Goal: Task Accomplishment & Management: Complete application form

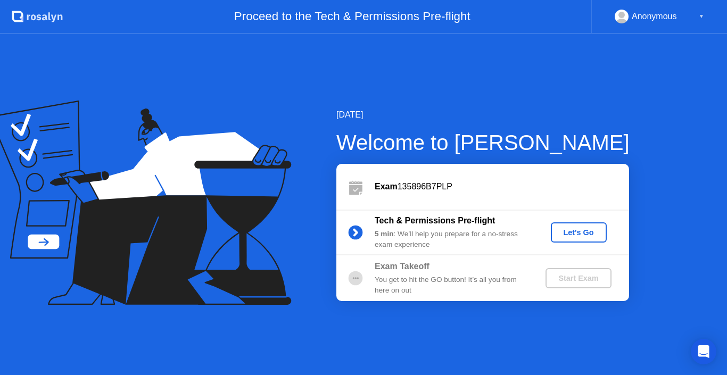
click at [573, 230] on div "Let's Go" at bounding box center [578, 232] width 47 height 9
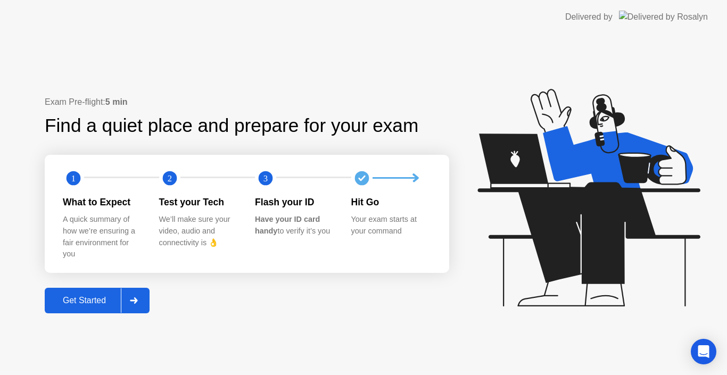
click at [103, 305] on div "Get Started" at bounding box center [84, 301] width 73 height 10
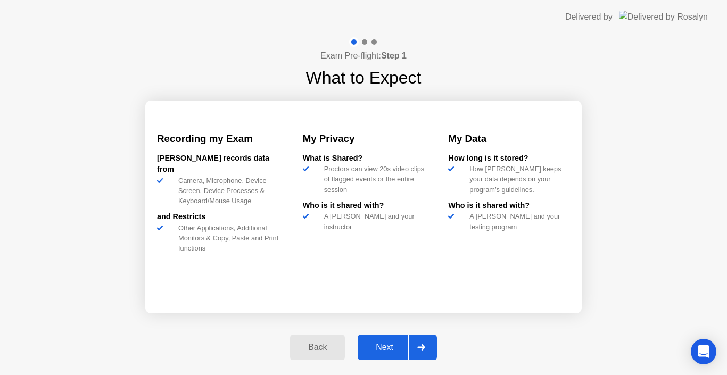
click at [377, 357] on button "Next" at bounding box center [397, 348] width 79 height 26
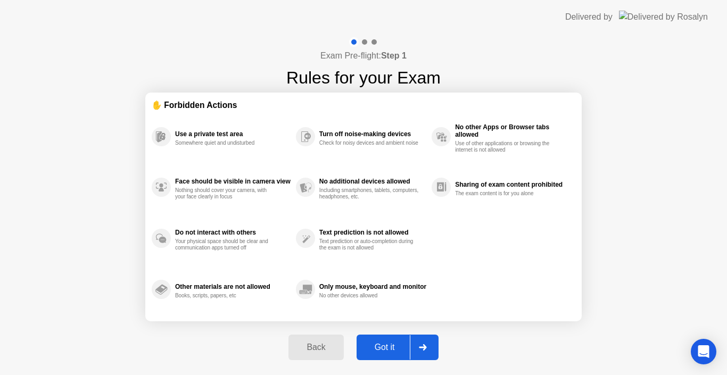
click at [383, 349] on div "Got it" at bounding box center [385, 348] width 50 height 10
select select "Available cameras"
select select "Available speakers"
select select "Available microphones"
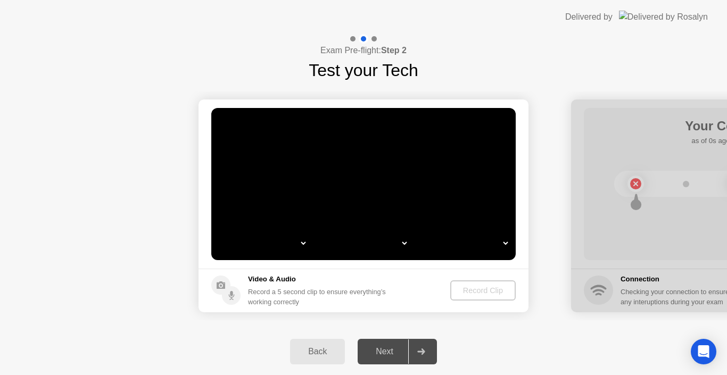
select select "*"
select select "**********"
select select "*******"
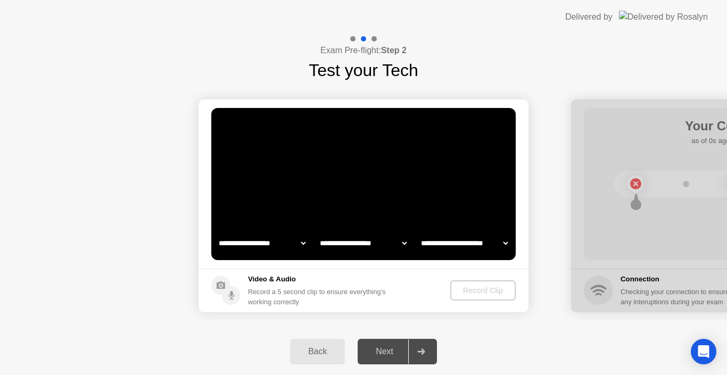
select select "*******"
click at [384, 350] on div "Next" at bounding box center [384, 352] width 47 height 10
click at [393, 349] on div "Next" at bounding box center [384, 352] width 47 height 10
click at [423, 344] on div at bounding box center [421, 352] width 26 height 24
click at [477, 291] on div "Record Clip" at bounding box center [483, 290] width 57 height 9
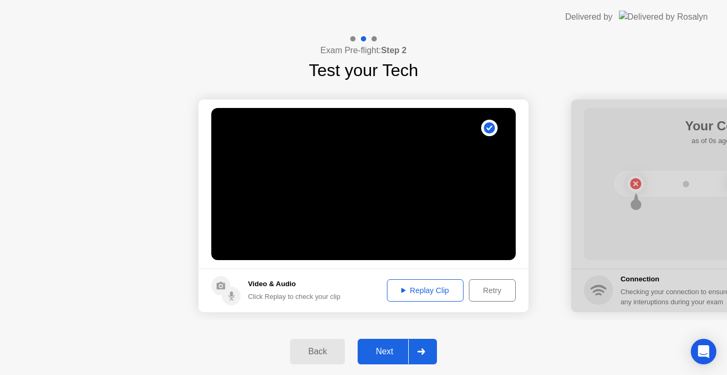
click at [432, 294] on div "Replay Clip" at bounding box center [425, 290] width 69 height 9
click at [414, 290] on div "Replay Clip" at bounding box center [425, 290] width 69 height 9
click at [399, 290] on div "Replay Clip" at bounding box center [425, 290] width 69 height 9
click at [391, 350] on div "Next" at bounding box center [384, 352] width 47 height 10
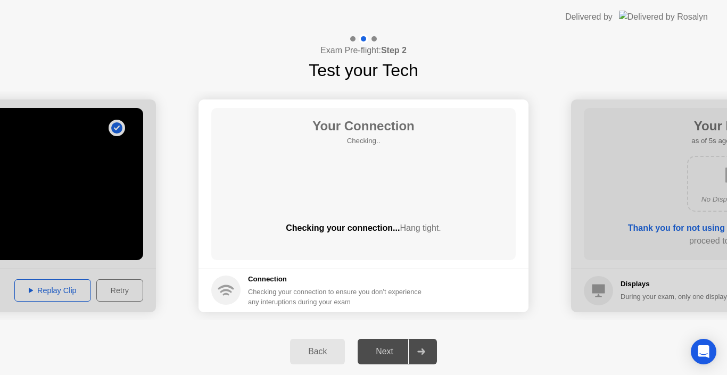
click at [382, 354] on div "Next" at bounding box center [384, 352] width 47 height 10
click at [383, 350] on div "Next" at bounding box center [384, 352] width 47 height 10
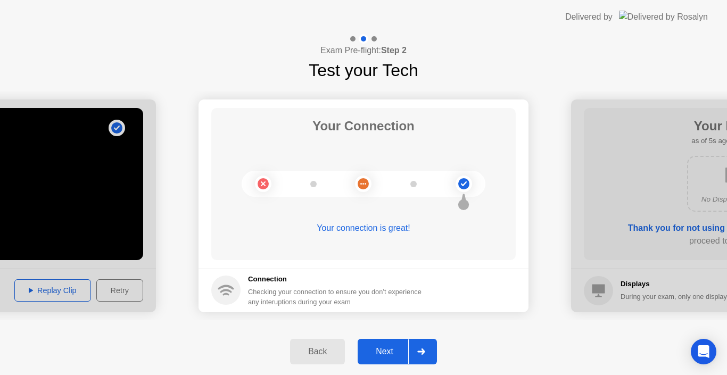
click at [382, 347] on div "Next" at bounding box center [384, 352] width 47 height 10
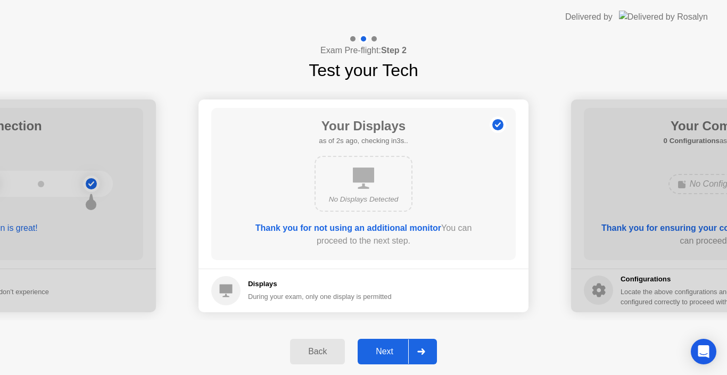
click at [382, 347] on div "Next" at bounding box center [384, 352] width 47 height 10
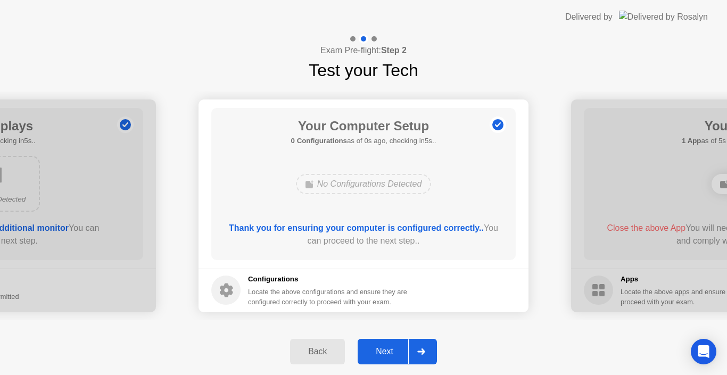
click at [382, 347] on div "Next" at bounding box center [384, 352] width 47 height 10
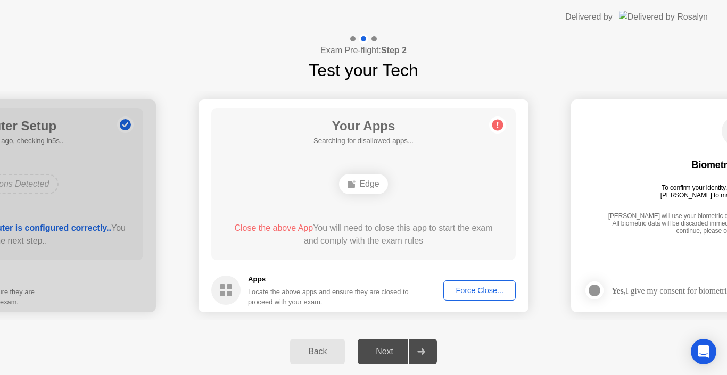
click at [382, 347] on div "Next" at bounding box center [384, 352] width 47 height 10
click at [391, 349] on div "Next" at bounding box center [384, 352] width 47 height 10
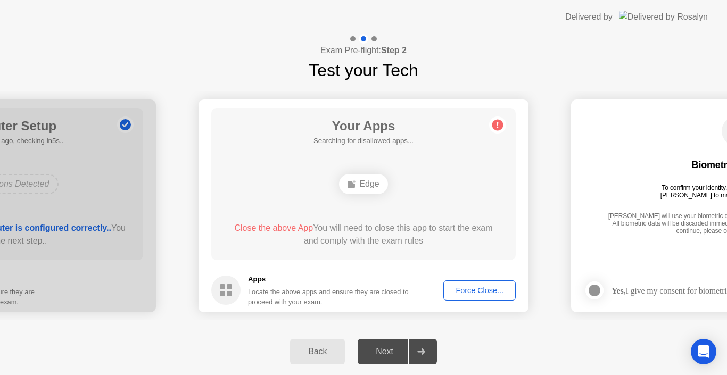
click at [391, 349] on div "Next" at bounding box center [384, 352] width 47 height 10
click at [416, 349] on div at bounding box center [421, 352] width 26 height 24
click at [390, 351] on div "Next" at bounding box center [384, 352] width 47 height 10
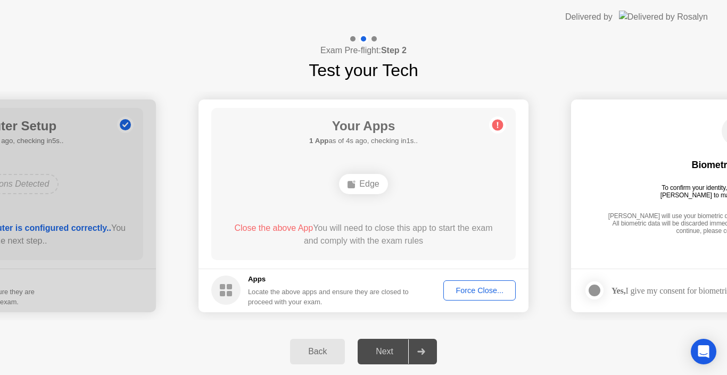
click at [490, 287] on div "Force Close..." at bounding box center [479, 290] width 65 height 9
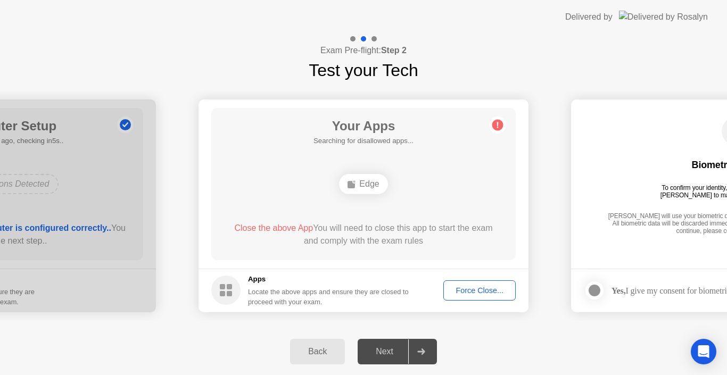
click at [389, 351] on div "Next" at bounding box center [384, 352] width 47 height 10
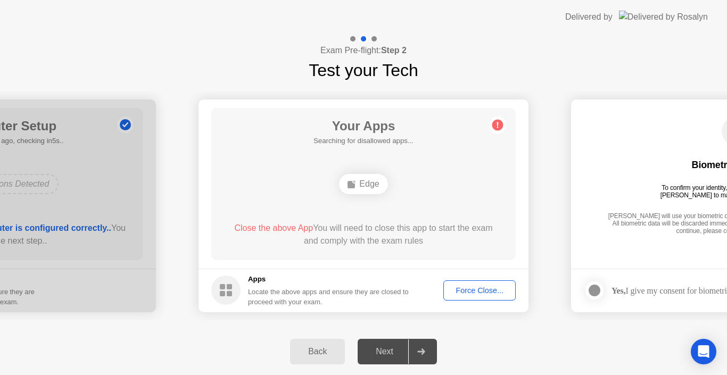
click at [389, 351] on div "Next" at bounding box center [384, 352] width 47 height 10
click at [310, 349] on div "Back" at bounding box center [317, 352] width 48 height 10
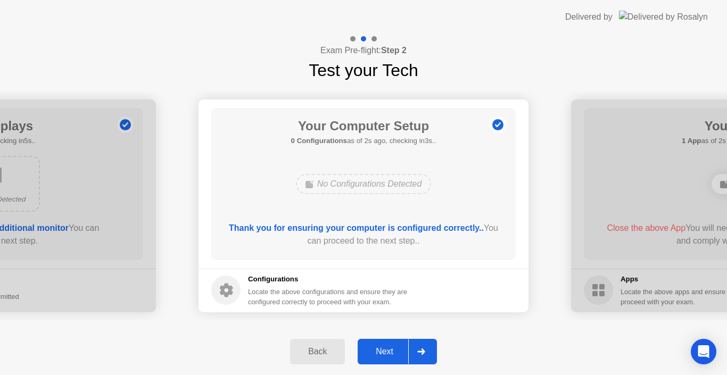
click at [311, 351] on div "Back" at bounding box center [317, 352] width 48 height 10
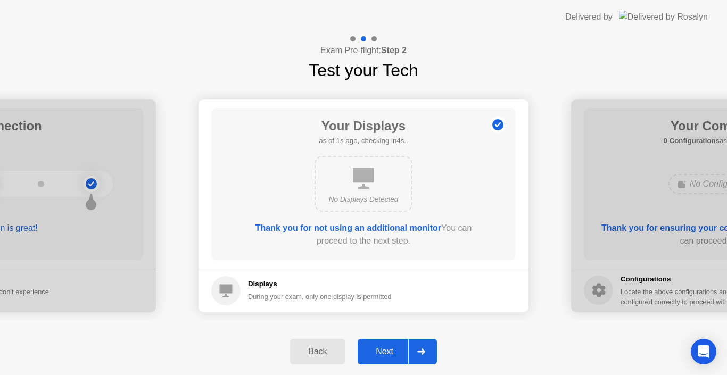
click at [311, 351] on div "Back" at bounding box center [317, 352] width 48 height 10
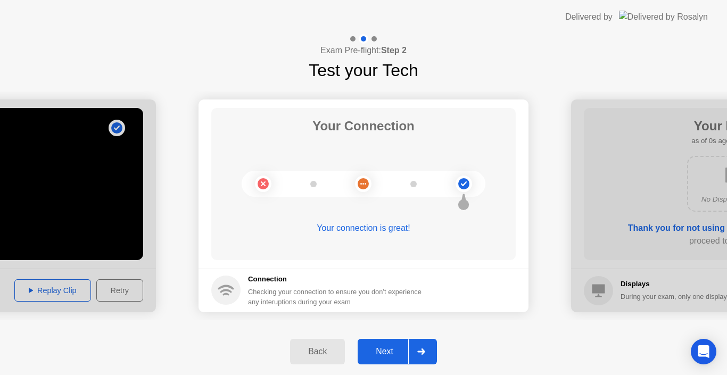
click at [311, 351] on div "Back" at bounding box center [317, 352] width 48 height 10
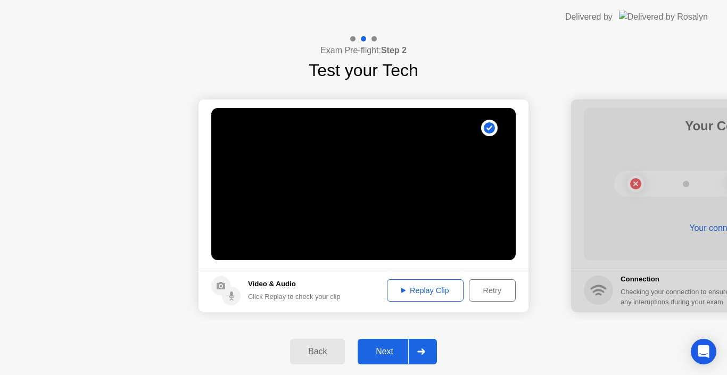
click at [302, 329] on div "Back Next" at bounding box center [363, 351] width 727 height 47
click at [394, 350] on div "Next" at bounding box center [384, 352] width 47 height 10
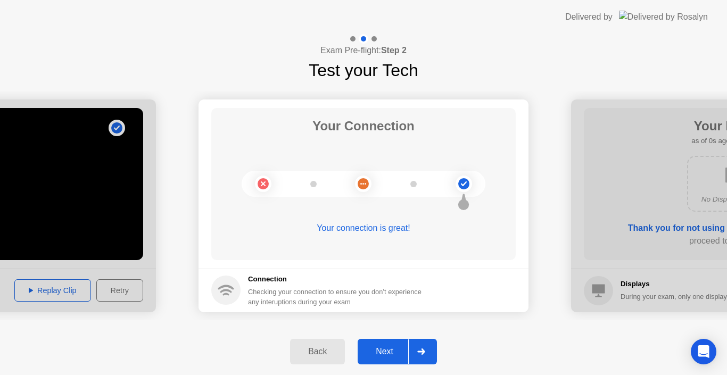
click at [374, 345] on button "Next" at bounding box center [397, 352] width 79 height 26
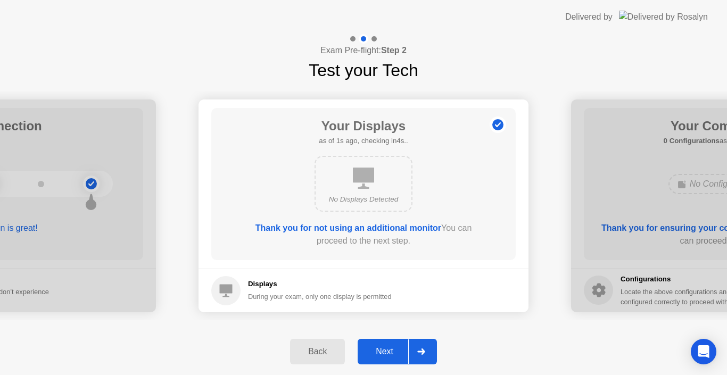
click at [374, 345] on button "Next" at bounding box center [397, 352] width 79 height 26
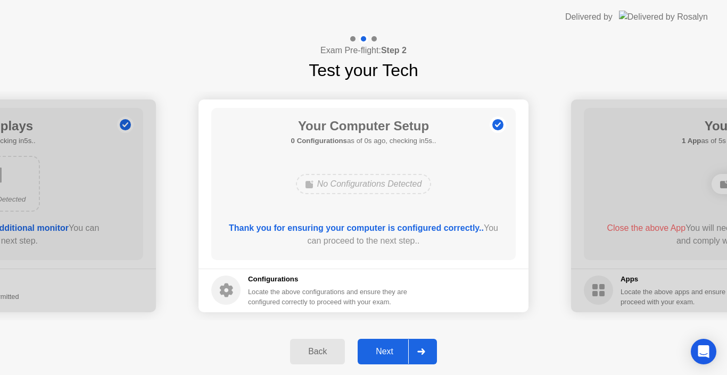
click at [374, 345] on button "Next" at bounding box center [397, 352] width 79 height 26
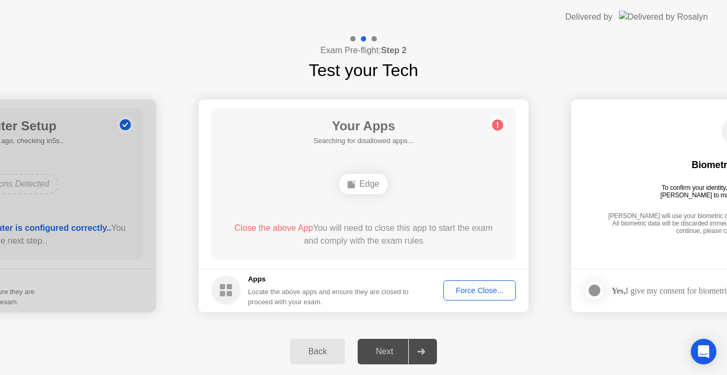
click at [483, 287] on div "Force Close..." at bounding box center [479, 290] width 65 height 9
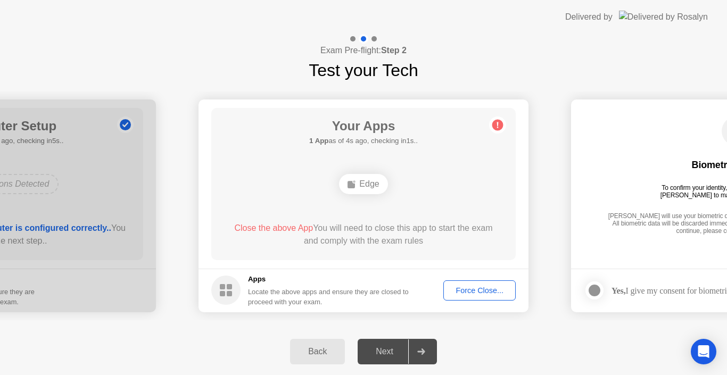
click at [400, 352] on div "Next" at bounding box center [384, 352] width 47 height 10
click at [466, 290] on div "Force Close..." at bounding box center [479, 290] width 65 height 9
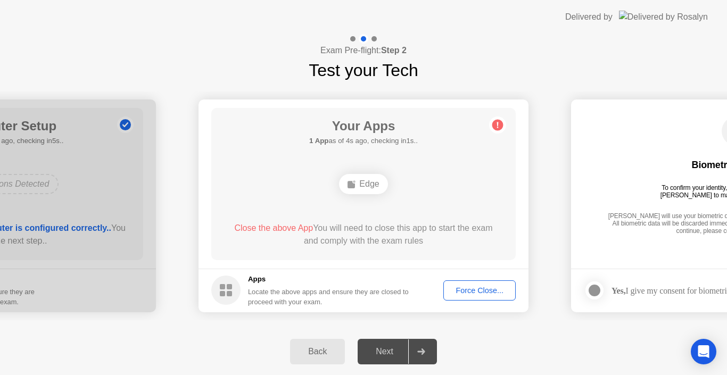
click at [420, 351] on icon at bounding box center [421, 352] width 8 height 6
click at [378, 357] on div "Next" at bounding box center [384, 352] width 47 height 10
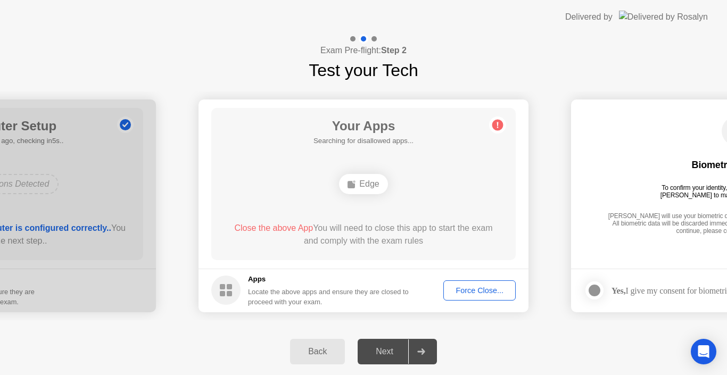
click at [378, 357] on div "Next" at bounding box center [384, 352] width 47 height 10
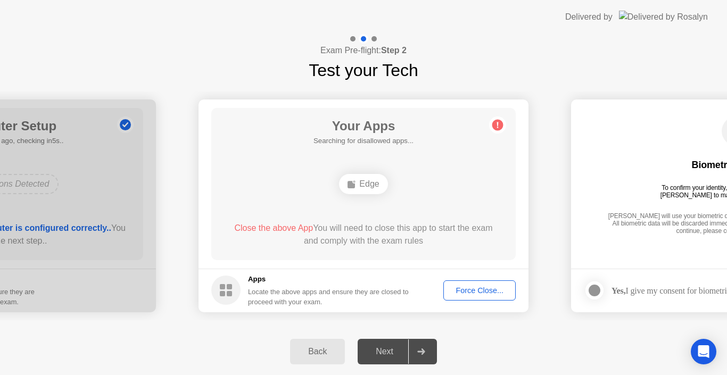
click at [378, 357] on div "Next" at bounding box center [384, 352] width 47 height 10
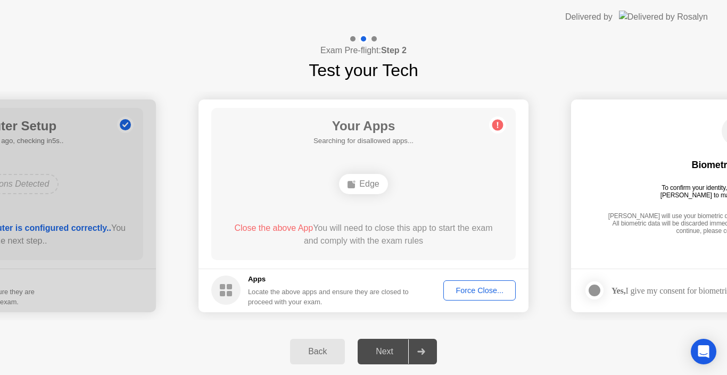
click at [378, 357] on div "Next" at bounding box center [384, 352] width 47 height 10
click at [500, 123] on circle at bounding box center [497, 124] width 11 height 11
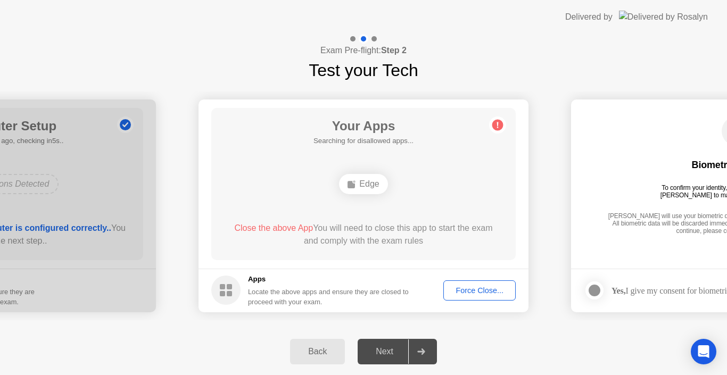
click at [500, 123] on circle at bounding box center [497, 124] width 11 height 11
click at [500, 126] on circle at bounding box center [497, 124] width 11 height 11
click at [419, 349] on icon at bounding box center [421, 352] width 8 height 6
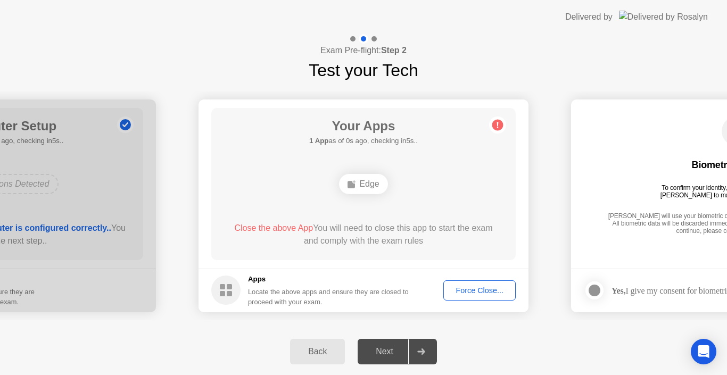
click at [468, 293] on div "Force Close..." at bounding box center [479, 290] width 65 height 9
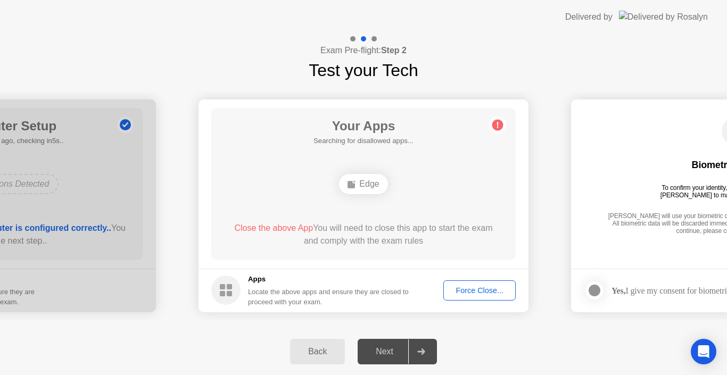
click at [390, 356] on div "Next" at bounding box center [384, 352] width 47 height 10
click at [313, 349] on div "Back" at bounding box center [317, 352] width 48 height 10
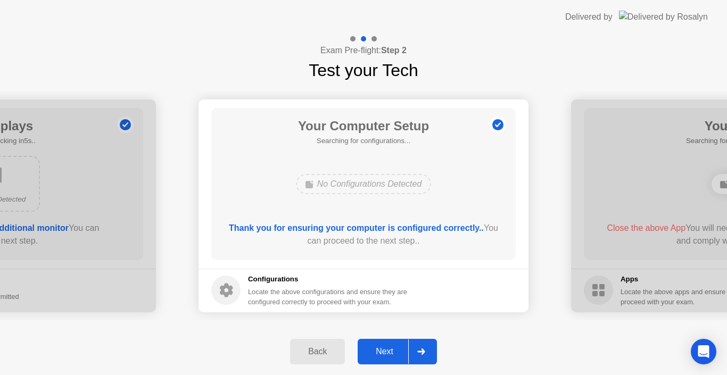
click at [313, 349] on div "Back" at bounding box center [317, 352] width 48 height 10
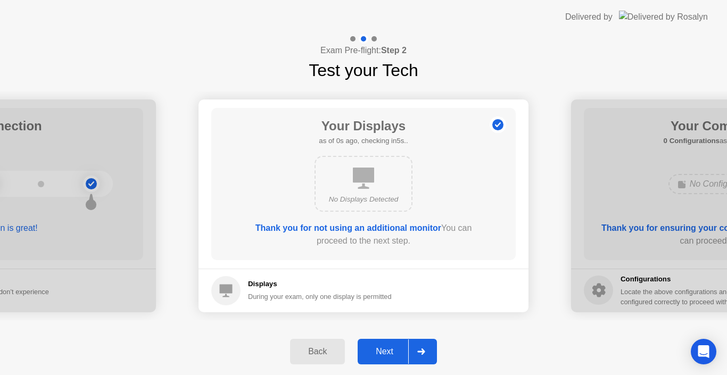
click at [313, 349] on div "Back" at bounding box center [317, 352] width 48 height 10
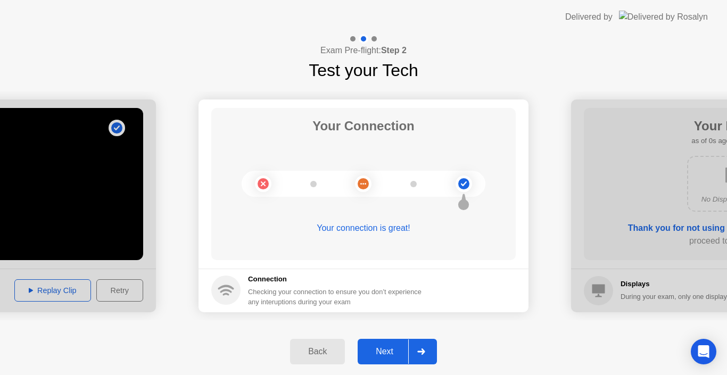
click at [381, 353] on div "Next" at bounding box center [384, 352] width 47 height 10
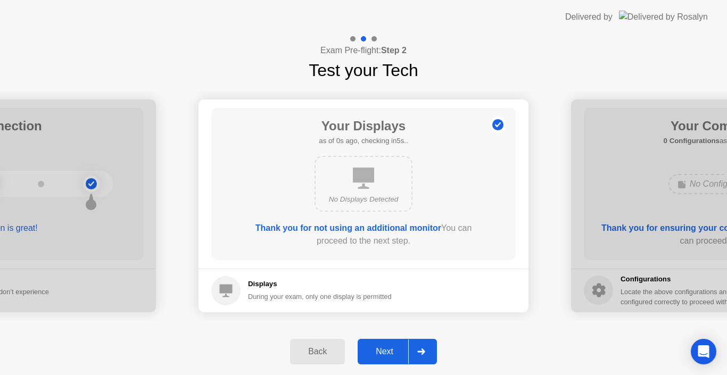
click at [381, 353] on div "Next" at bounding box center [384, 352] width 47 height 10
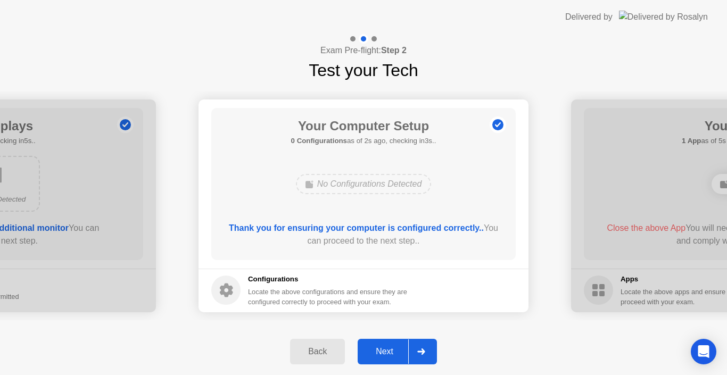
click at [381, 353] on div "Next" at bounding box center [384, 352] width 47 height 10
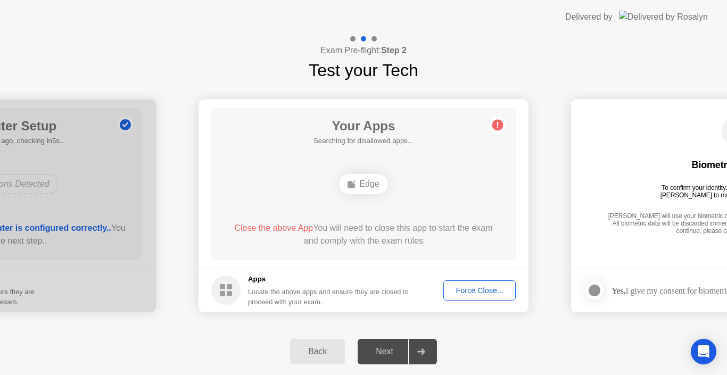
click at [386, 350] on div "Next" at bounding box center [384, 352] width 47 height 10
click at [622, 255] on main "Biometrics Consent To confirm your identity, your testing program requires [PER…" at bounding box center [736, 184] width 330 height 169
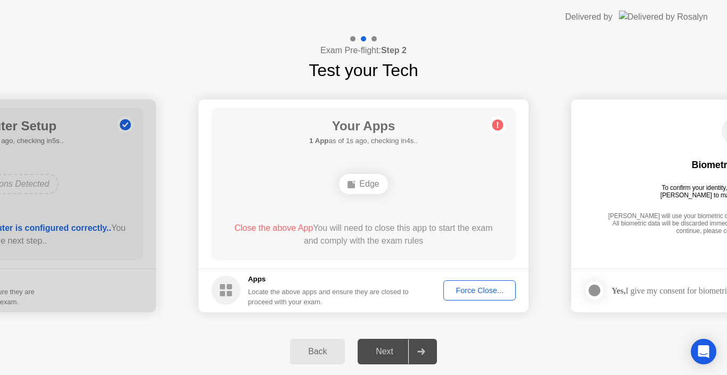
click at [597, 291] on div at bounding box center [594, 290] width 13 height 13
click at [390, 348] on div "Next" at bounding box center [384, 352] width 47 height 10
click at [597, 288] on icon at bounding box center [594, 290] width 6 height 6
click at [718, 366] on div "Back Next" at bounding box center [363, 351] width 727 height 47
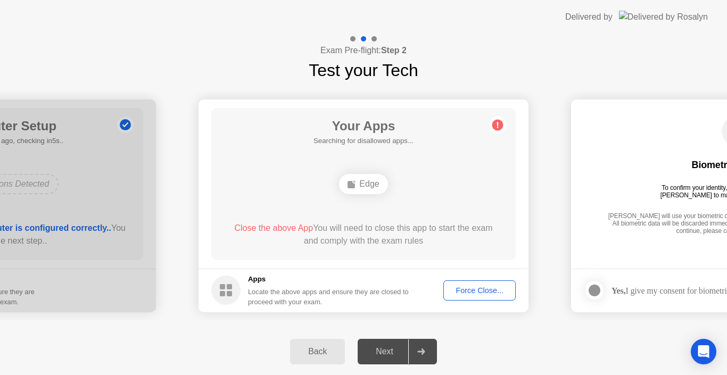
click at [718, 366] on div "Back Next" at bounding box center [363, 351] width 727 height 47
click at [396, 349] on div "Next" at bounding box center [384, 352] width 47 height 10
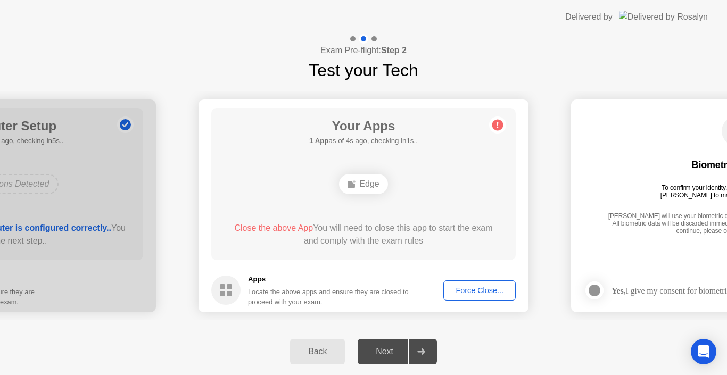
click at [396, 349] on div "Next" at bounding box center [384, 352] width 47 height 10
click at [326, 352] on div "Back" at bounding box center [317, 352] width 48 height 10
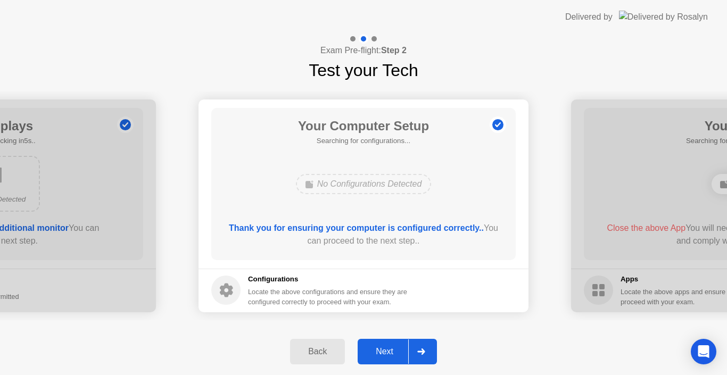
click at [326, 352] on div "Back" at bounding box center [317, 352] width 48 height 10
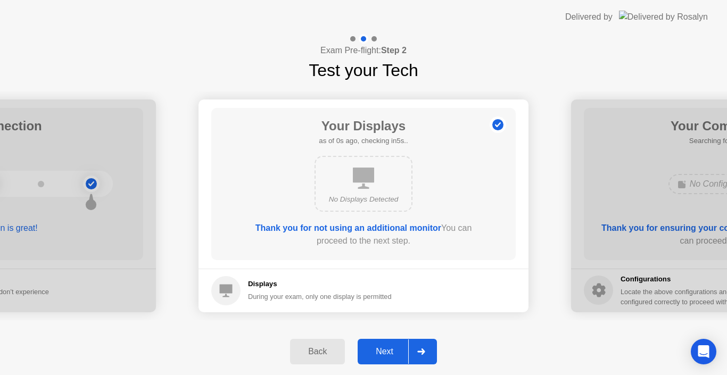
click at [326, 352] on div "Back" at bounding box center [317, 352] width 48 height 10
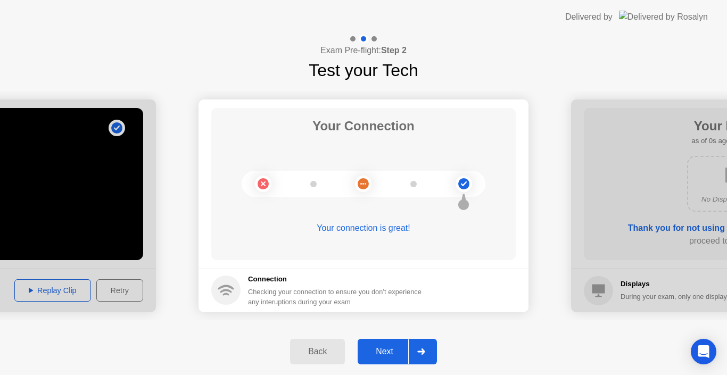
click at [326, 352] on div "Back" at bounding box center [317, 352] width 48 height 10
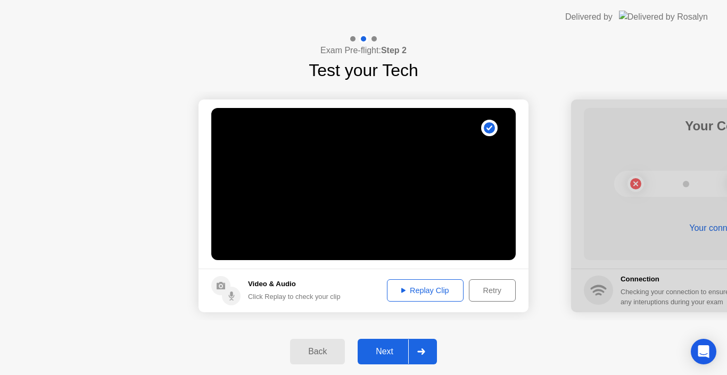
click at [326, 352] on div "Back" at bounding box center [317, 352] width 48 height 10
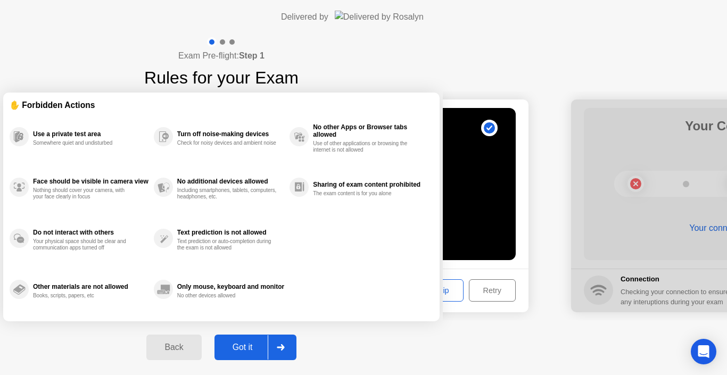
click at [198, 352] on div "Back" at bounding box center [174, 348] width 48 height 10
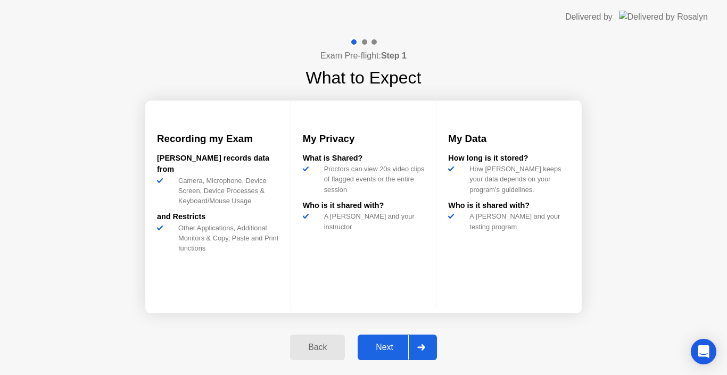
click at [326, 352] on div "Back" at bounding box center [317, 348] width 48 height 10
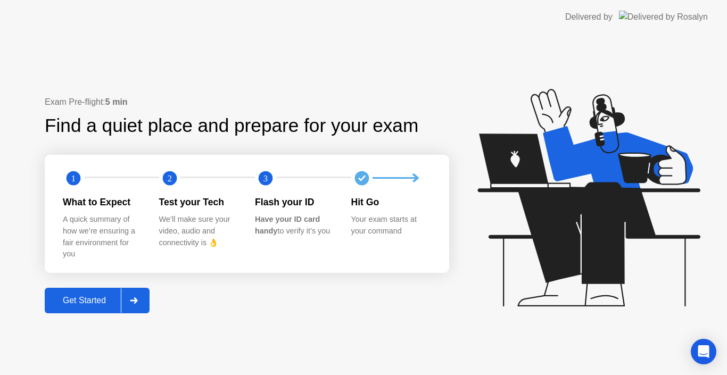
click at [326, 352] on div "Exam Pre-flight: 5 min Find a quiet place and prepare for your exam 1 2 3 What …" at bounding box center [363, 204] width 727 height 341
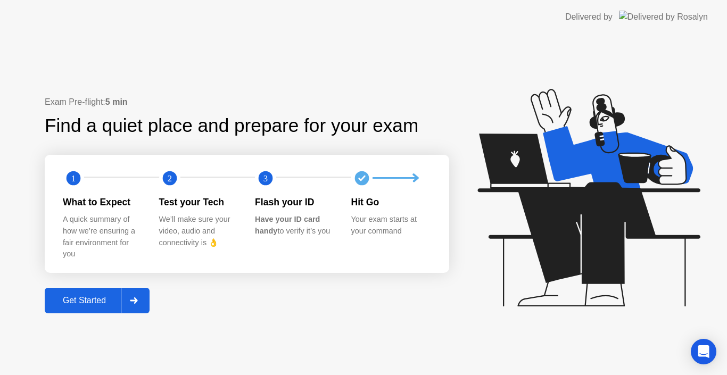
click at [142, 300] on div at bounding box center [134, 300] width 26 height 24
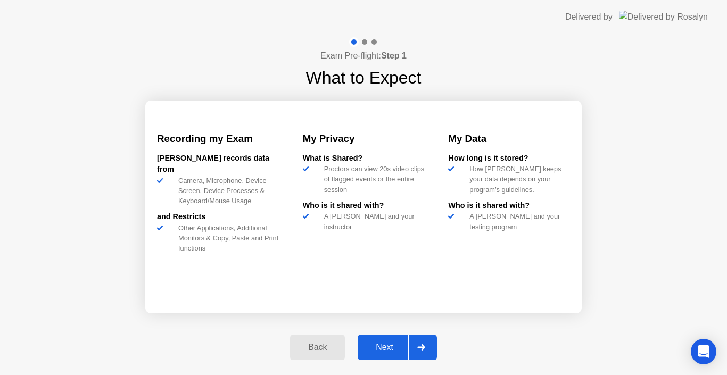
click at [380, 349] on div "Next" at bounding box center [384, 348] width 47 height 10
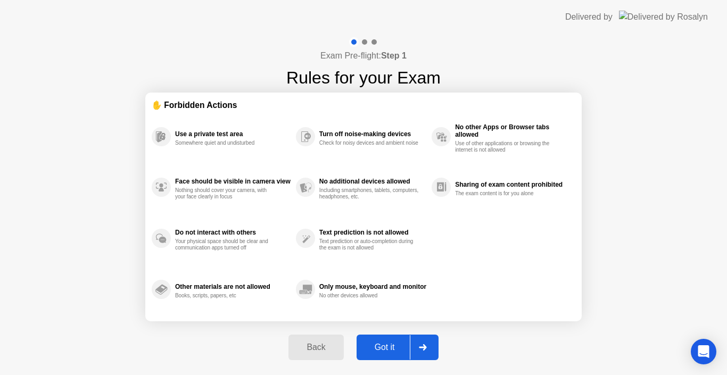
click at [380, 349] on div "Got it" at bounding box center [385, 348] width 50 height 10
select select "**********"
select select "*******"
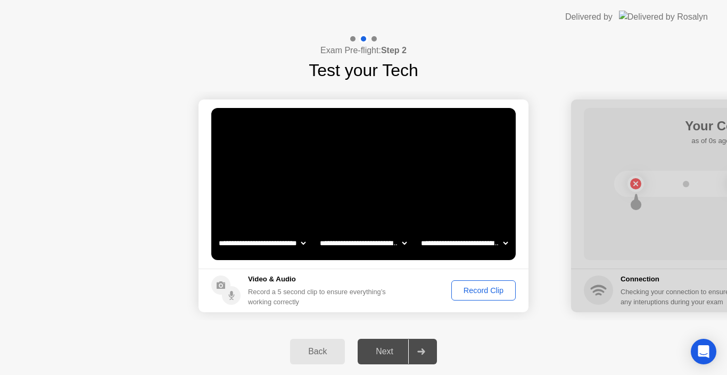
click at [380, 349] on div "Next" at bounding box center [384, 352] width 47 height 10
click at [474, 290] on div "Record Clip" at bounding box center [483, 290] width 57 height 9
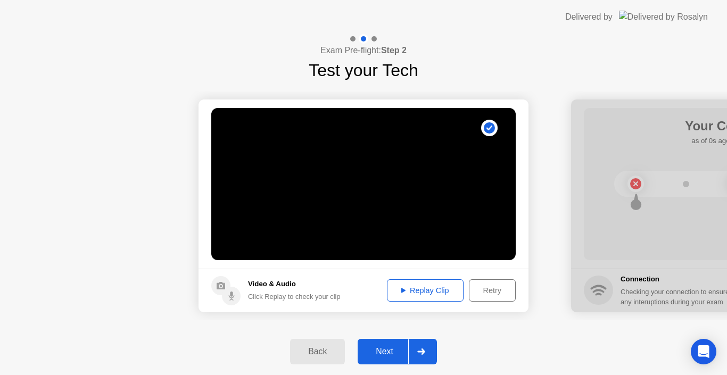
click at [409, 290] on div "Replay Clip" at bounding box center [425, 290] width 69 height 9
click at [398, 290] on div "Replay Clip" at bounding box center [425, 290] width 69 height 9
click at [389, 350] on div "Next" at bounding box center [384, 352] width 47 height 10
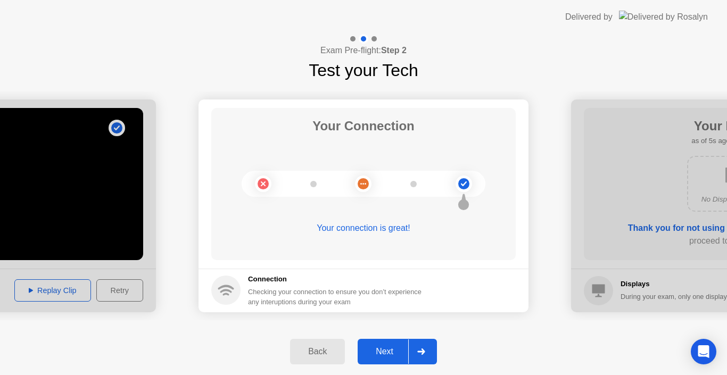
click at [389, 350] on div "Next" at bounding box center [384, 352] width 47 height 10
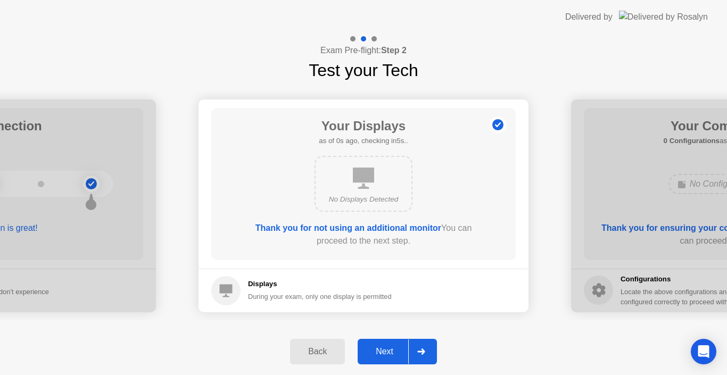
click at [389, 350] on div "Next" at bounding box center [384, 352] width 47 height 10
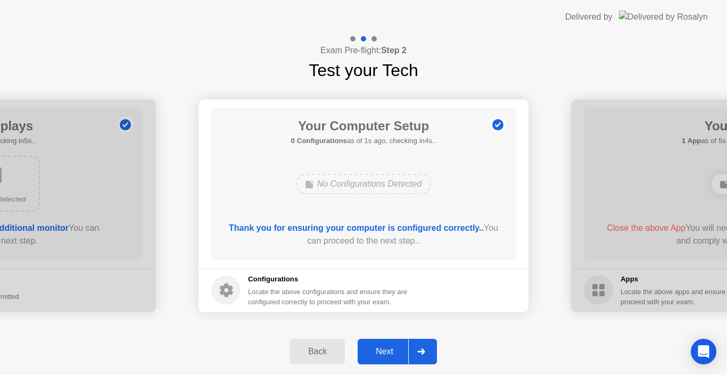
click at [389, 350] on div "Next" at bounding box center [384, 352] width 47 height 10
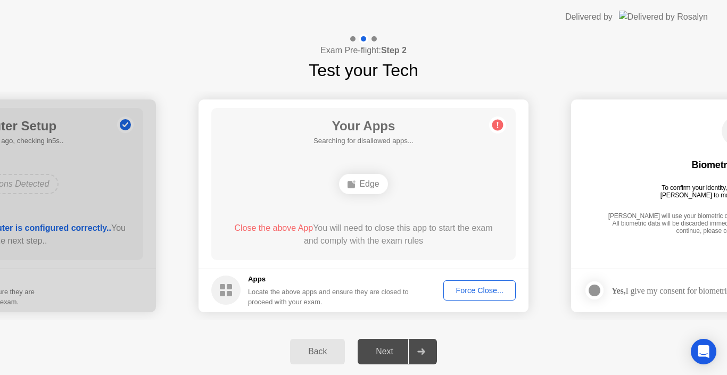
click at [389, 350] on div "Next" at bounding box center [384, 352] width 47 height 10
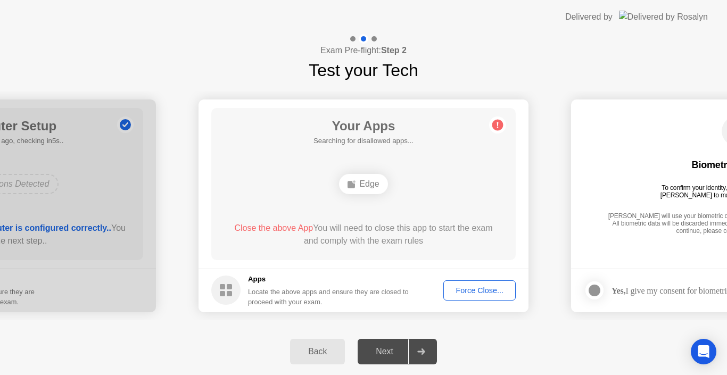
click at [389, 350] on div "Next" at bounding box center [384, 352] width 47 height 10
click at [275, 229] on span "Close the above App" at bounding box center [273, 228] width 79 height 9
click at [474, 291] on div "Force Close..." at bounding box center [479, 290] width 65 height 9
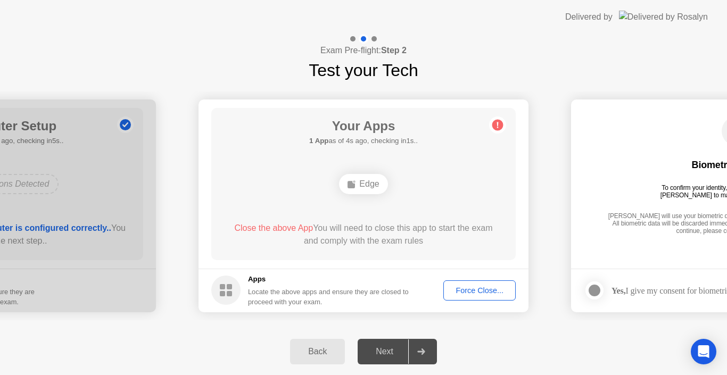
click at [390, 350] on div "Next" at bounding box center [384, 352] width 47 height 10
click at [418, 351] on icon at bounding box center [420, 352] width 7 height 6
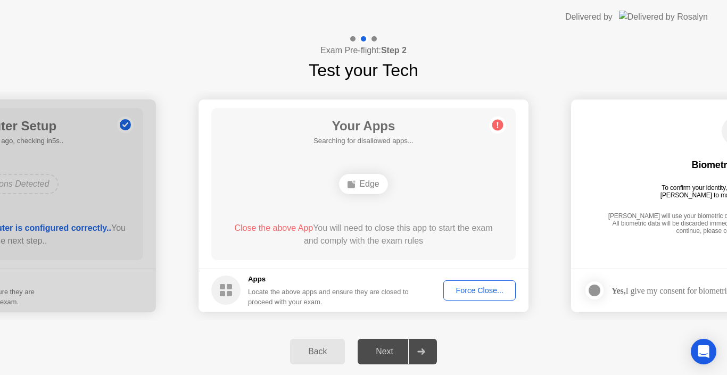
click at [418, 351] on icon at bounding box center [420, 352] width 7 height 6
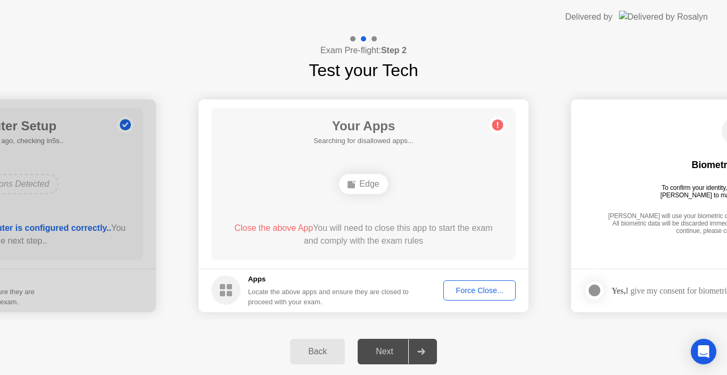
click at [418, 352] on icon at bounding box center [420, 352] width 7 height 6
click at [418, 352] on icon at bounding box center [421, 352] width 8 height 6
click at [352, 38] on div at bounding box center [352, 38] width 5 height 5
click at [613, 16] on div "Delivered by" at bounding box center [588, 17] width 47 height 13
click at [666, 18] on img at bounding box center [663, 17] width 89 height 12
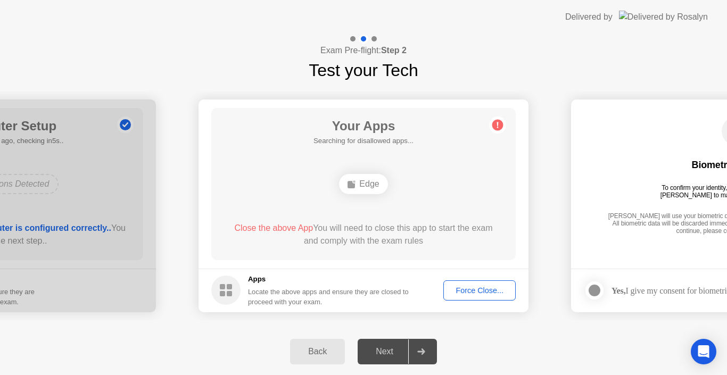
click at [493, 292] on div "Force Close..." at bounding box center [479, 290] width 65 height 9
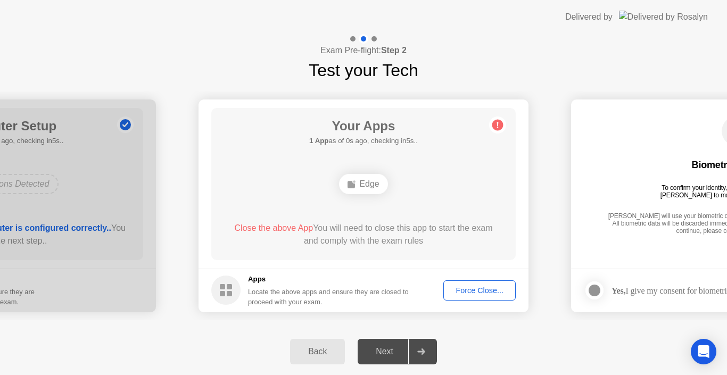
click at [412, 245] on div "Close the above App You will need to close this app to start the exam and compl…" at bounding box center [364, 235] width 274 height 26
click at [599, 291] on div at bounding box center [594, 290] width 13 height 13
click at [389, 353] on div "Next" at bounding box center [384, 352] width 47 height 10
drag, startPoint x: 389, startPoint y: 353, endPoint x: 423, endPoint y: 353, distance: 33.5
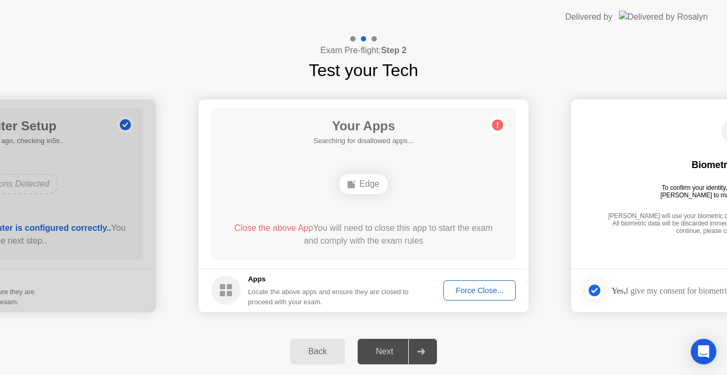
click at [423, 353] on icon at bounding box center [420, 352] width 7 height 6
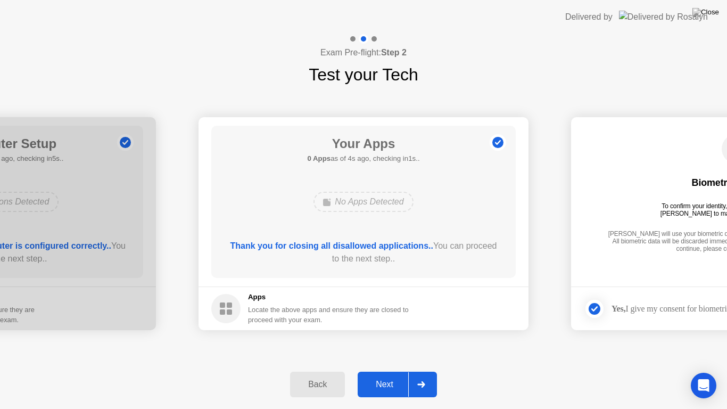
click at [387, 375] on div "Next" at bounding box center [384, 384] width 47 height 10
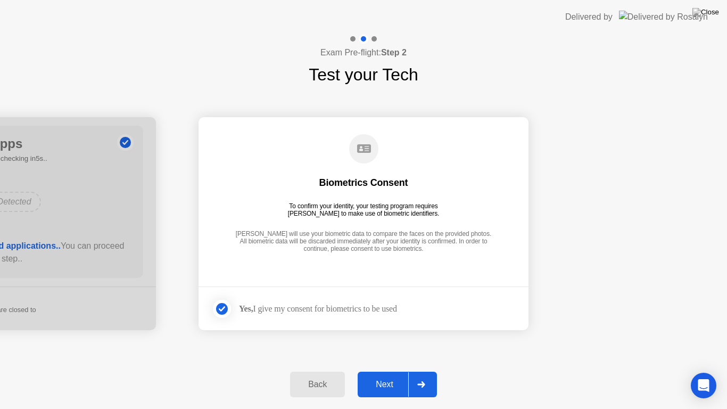
click at [386, 375] on div "Next" at bounding box center [384, 384] width 47 height 10
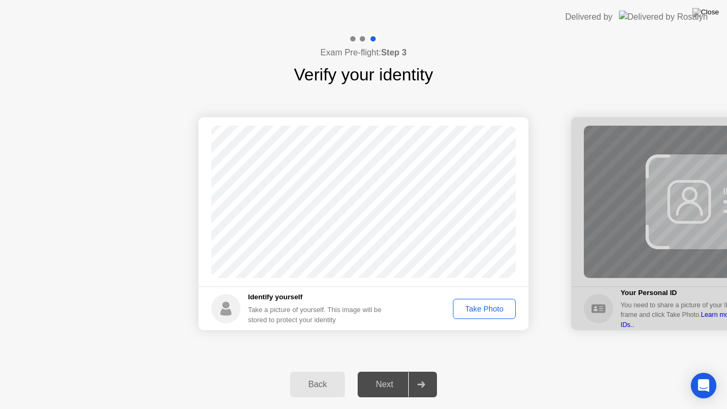
click at [481, 309] on div "Take Photo" at bounding box center [484, 308] width 55 height 9
click at [390, 375] on div "Next" at bounding box center [384, 384] width 47 height 10
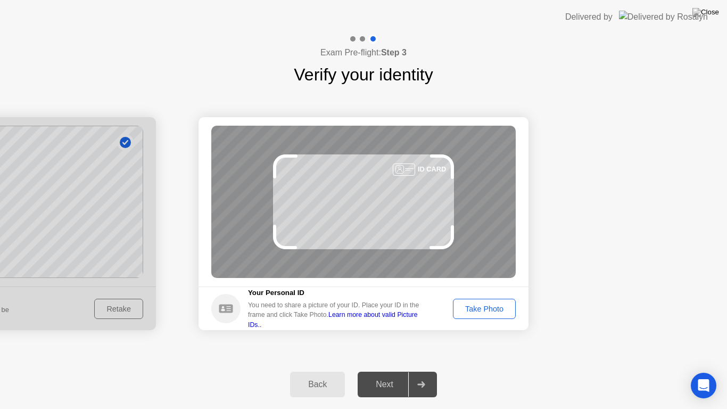
click at [390, 375] on div "Next" at bounding box center [384, 384] width 47 height 10
click at [389, 375] on div "Next" at bounding box center [384, 384] width 47 height 10
click at [497, 308] on div "Take Photo" at bounding box center [484, 308] width 55 height 9
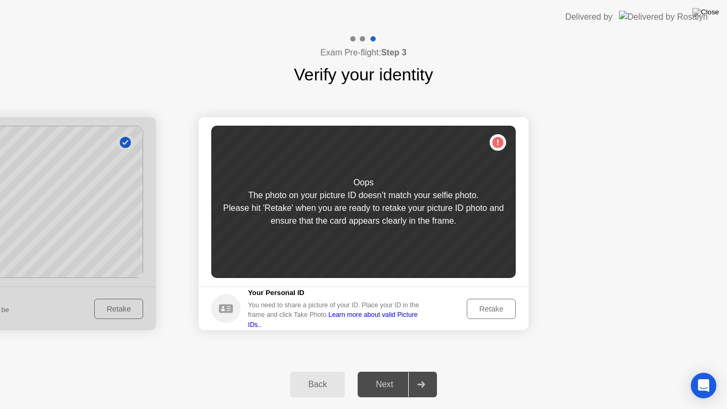
click at [488, 309] on div "Retake" at bounding box center [491, 308] width 42 height 9
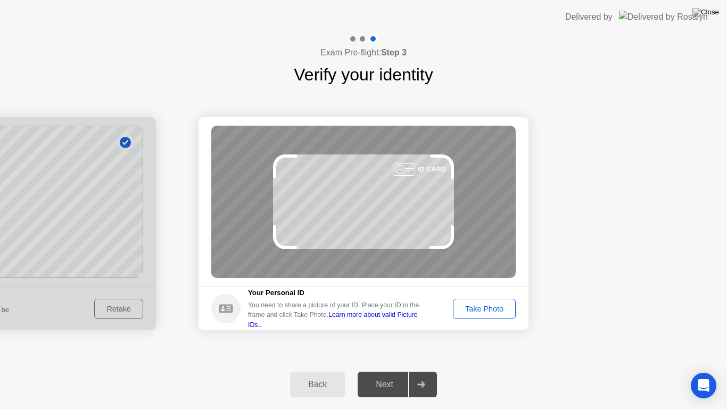
click at [488, 309] on div "Take Photo" at bounding box center [484, 308] width 55 height 9
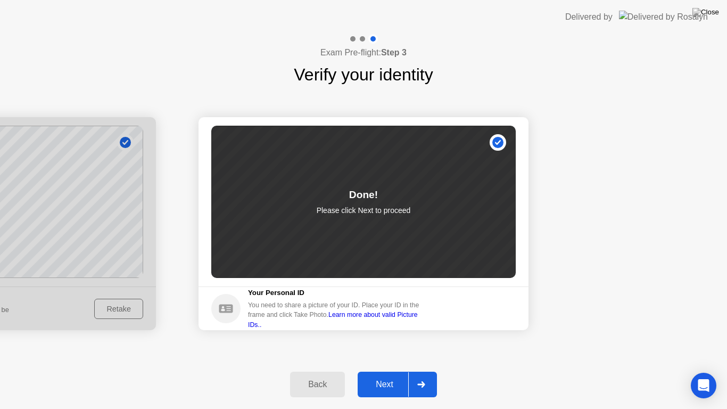
click at [377, 375] on button "Next" at bounding box center [397, 384] width 79 height 26
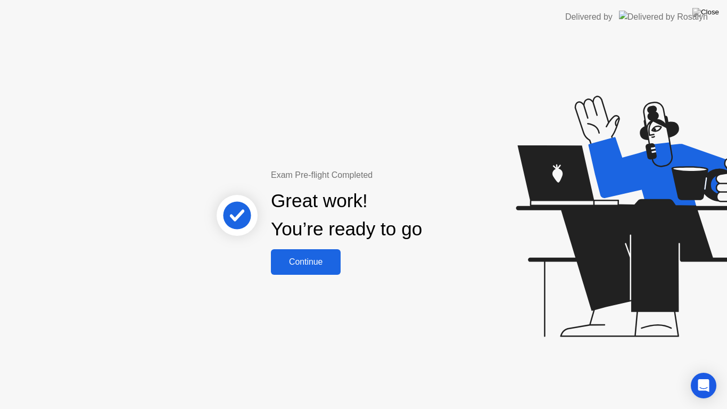
click at [311, 260] on div "Continue" at bounding box center [305, 262] width 63 height 10
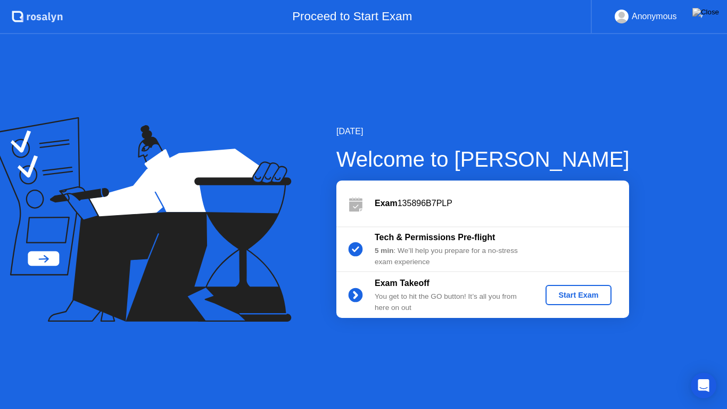
click at [558, 291] on div "Start Exam" at bounding box center [578, 295] width 57 height 9
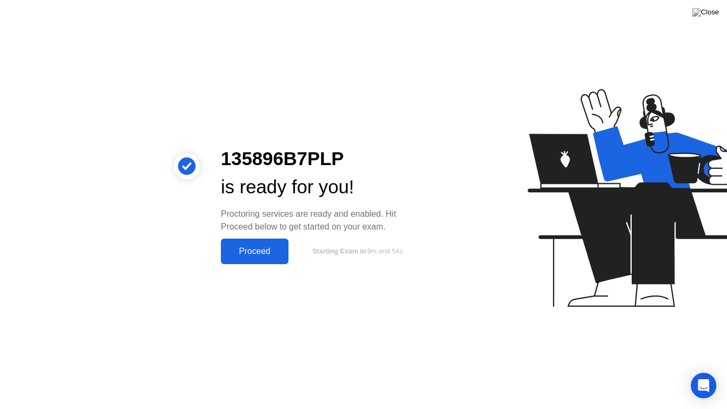
click at [256, 253] on div "Proceed" at bounding box center [254, 251] width 61 height 10
